Goal: Transaction & Acquisition: Purchase product/service

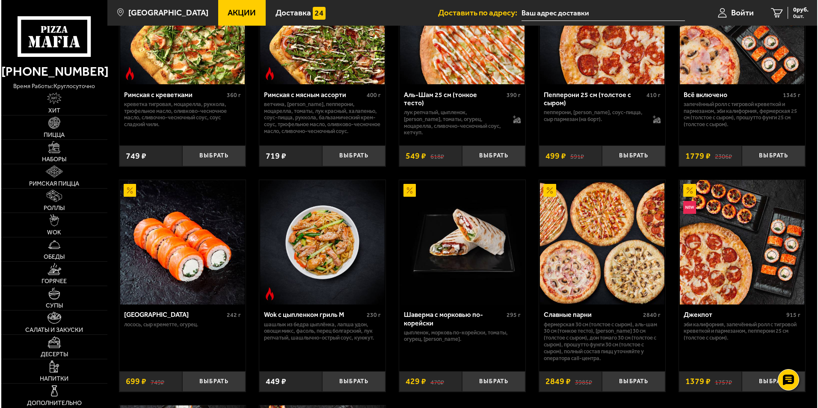
scroll to position [342, 0]
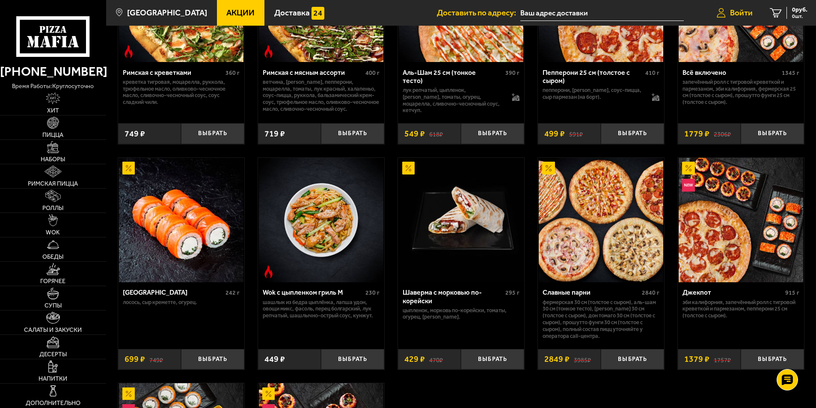
click at [732, 16] on span "Войти" at bounding box center [741, 13] width 23 height 8
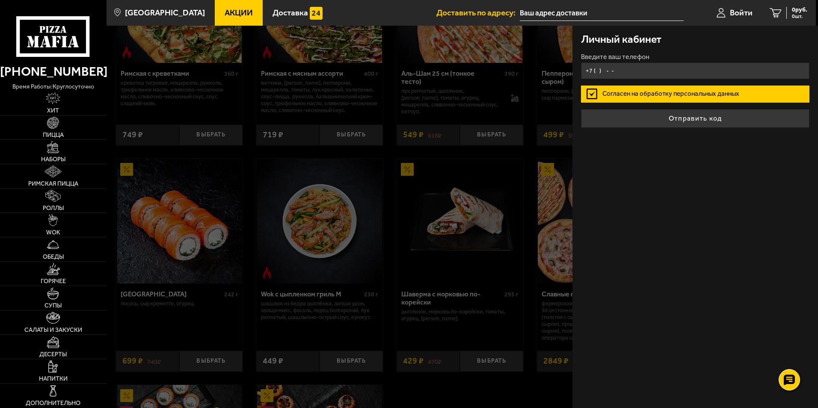
click at [624, 70] on input "+7 ( ) - -" at bounding box center [695, 70] width 229 height 17
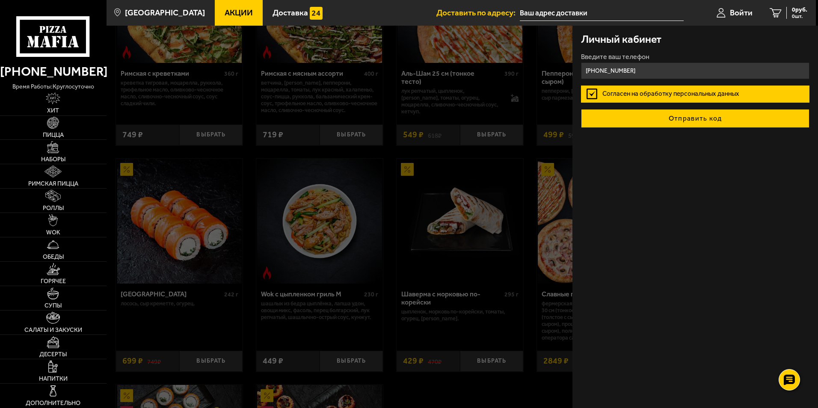
type input "[PHONE_NUMBER]"
click at [705, 122] on button "Отправить код" at bounding box center [695, 118] width 229 height 19
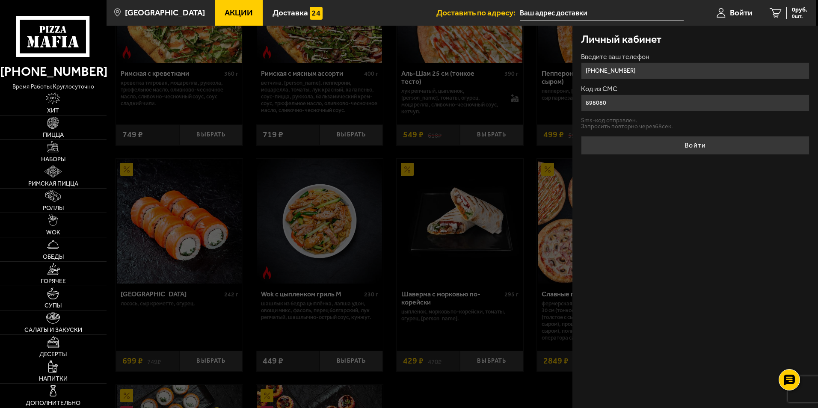
type input "898080"
click at [581, 136] on button "Войти" at bounding box center [695, 145] width 229 height 19
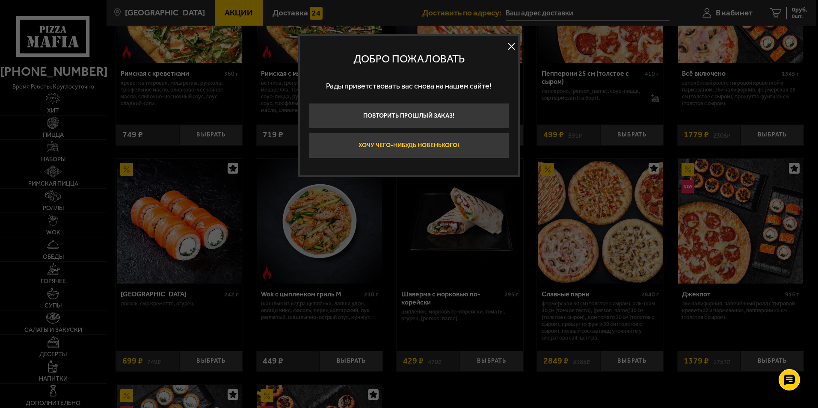
click at [419, 146] on button "Хочу чего-нибудь новенького!" at bounding box center [409, 146] width 201 height 26
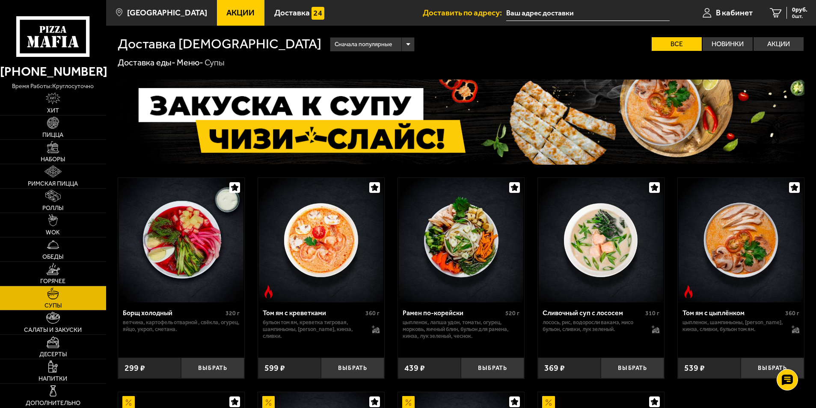
click at [457, 267] on img at bounding box center [461, 240] width 125 height 125
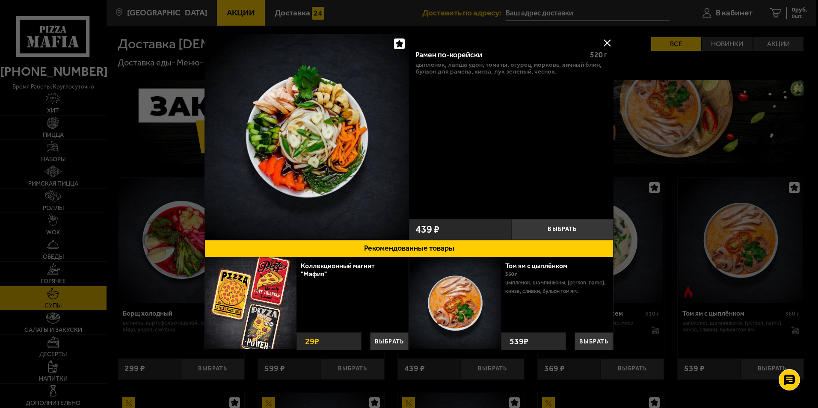
click at [605, 41] on button at bounding box center [607, 42] width 13 height 13
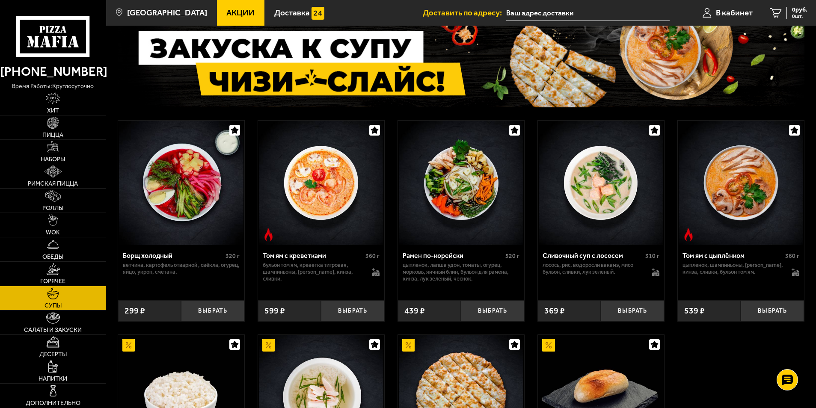
scroll to position [57, 0]
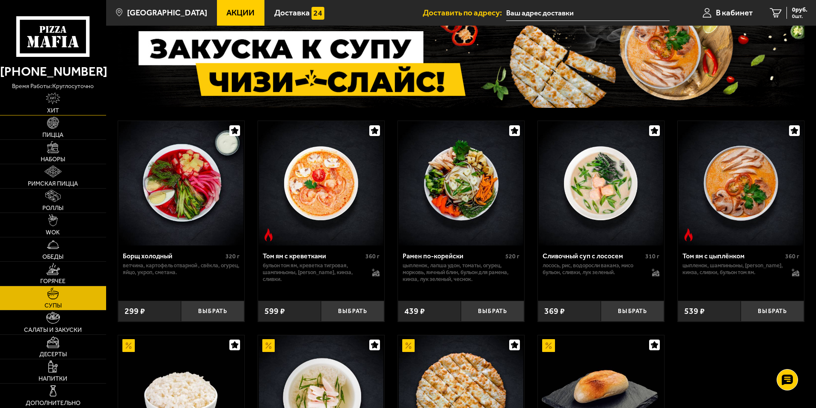
click at [55, 105] on link "Хит" at bounding box center [53, 103] width 106 height 24
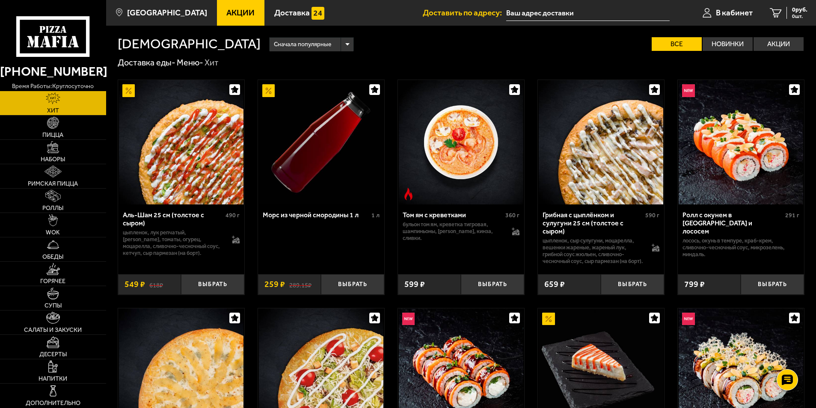
click at [526, 14] on input "text" at bounding box center [587, 13] width 163 height 16
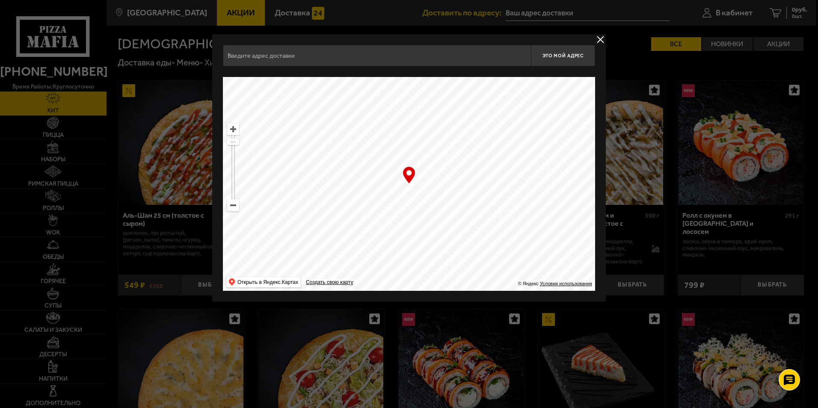
click at [239, 208] on ymaps at bounding box center [409, 184] width 372 height 214
click at [235, 208] on ymaps at bounding box center [233, 205] width 11 height 11
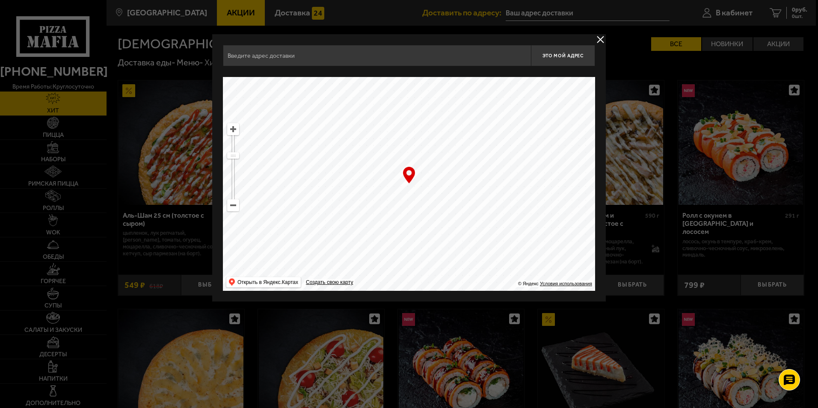
drag, startPoint x: 434, startPoint y: 94, endPoint x: 382, endPoint y: 274, distance: 187.3
click at [381, 274] on ymaps at bounding box center [409, 184] width 372 height 214
drag, startPoint x: 357, startPoint y: 221, endPoint x: 481, endPoint y: 185, distance: 128.5
click at [475, 182] on ymaps at bounding box center [409, 184] width 372 height 214
drag, startPoint x: 460, startPoint y: 193, endPoint x: 365, endPoint y: 203, distance: 96.0
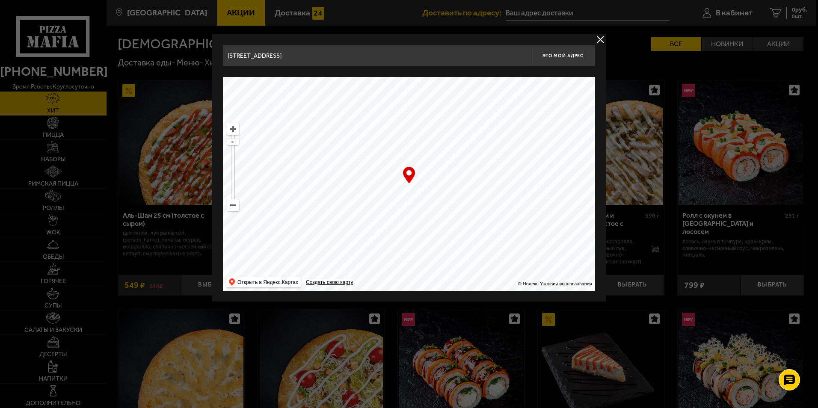
click at [365, 203] on ymaps at bounding box center [409, 184] width 372 height 214
click at [235, 129] on ymaps at bounding box center [233, 129] width 11 height 11
click at [225, 127] on ymaps at bounding box center [409, 184] width 372 height 214
click at [232, 130] on ymaps at bounding box center [233, 129] width 11 height 11
drag, startPoint x: 431, startPoint y: 114, endPoint x: 387, endPoint y: 217, distance: 112.4
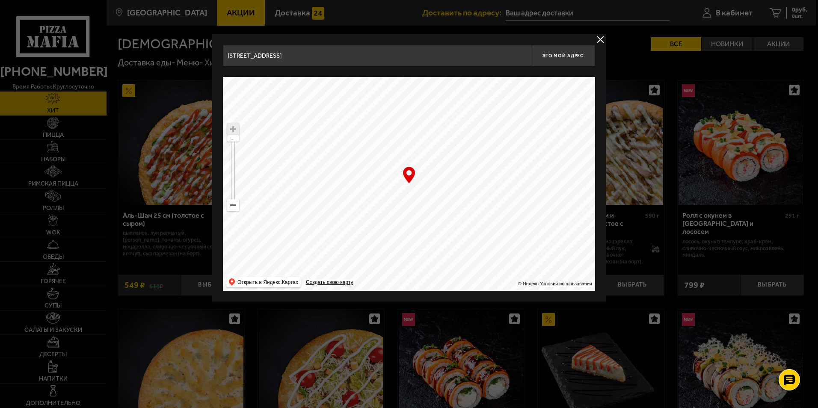
click at [387, 217] on ymaps at bounding box center [409, 184] width 372 height 214
type input "[STREET_ADDRESS]"
click at [561, 56] on span "Это мой адрес" at bounding box center [563, 56] width 41 height 6
type input "[STREET_ADDRESS]"
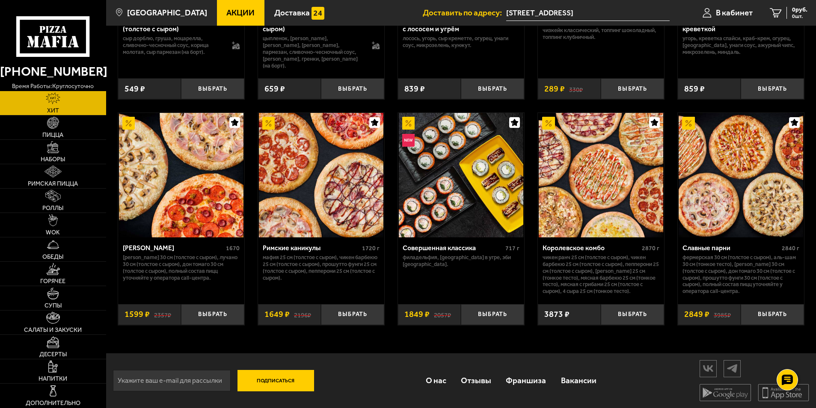
scroll to position [425, 0]
click at [53, 274] on img at bounding box center [52, 269] width 13 height 12
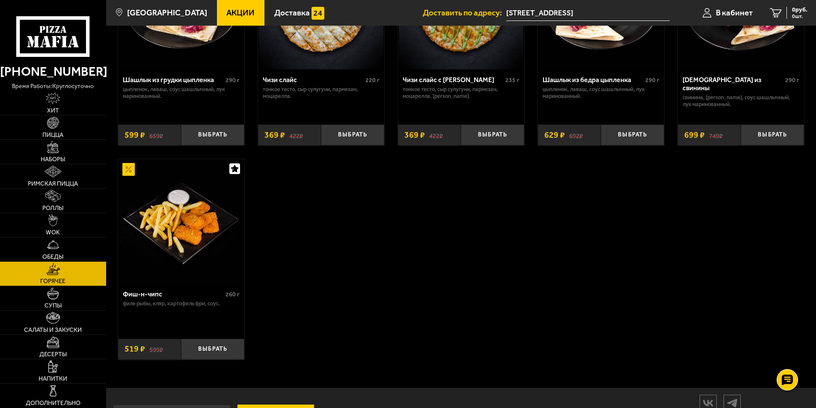
scroll to position [628, 0]
